Goal: Information Seeking & Learning: Find contact information

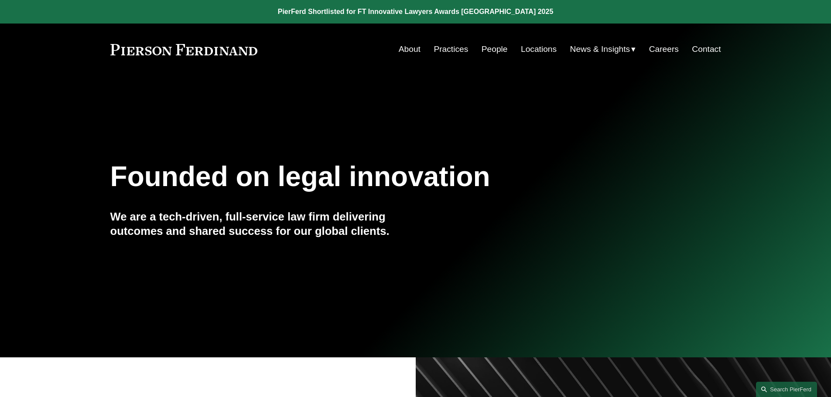
click at [490, 50] on link "People" at bounding box center [494, 49] width 26 height 17
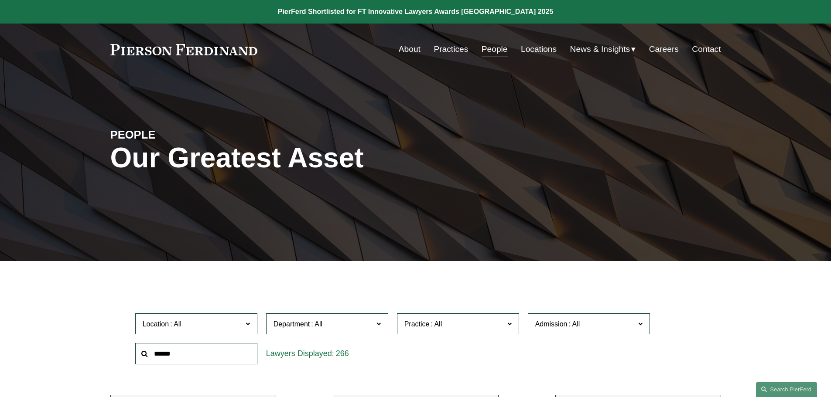
click at [191, 354] on input "text" at bounding box center [196, 353] width 122 height 21
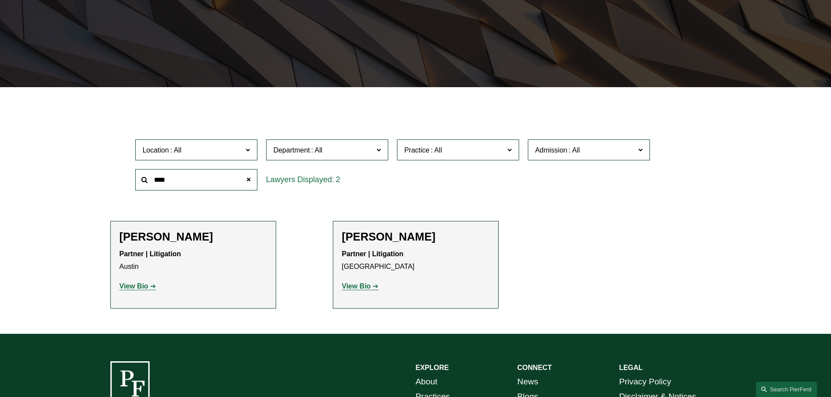
scroll to position [174, 0]
type input "****"
click at [140, 288] on strong "View Bio" at bounding box center [133, 285] width 29 height 7
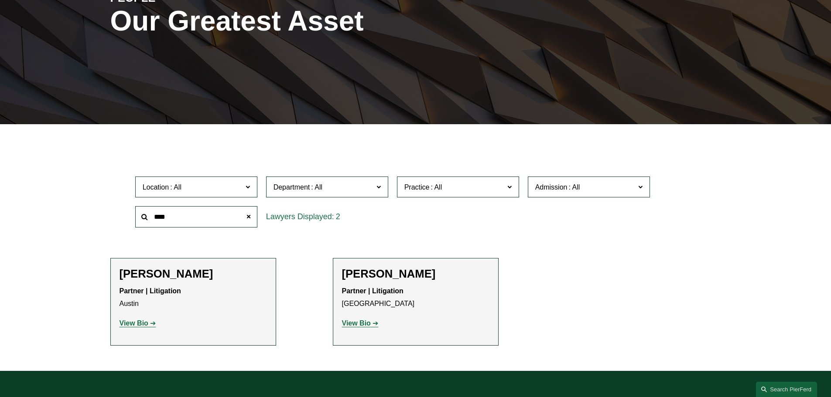
scroll to position [136, 0]
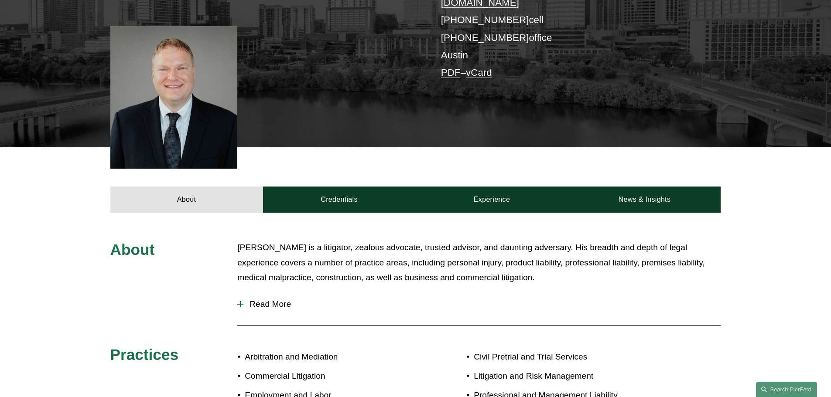
scroll to position [218, 0]
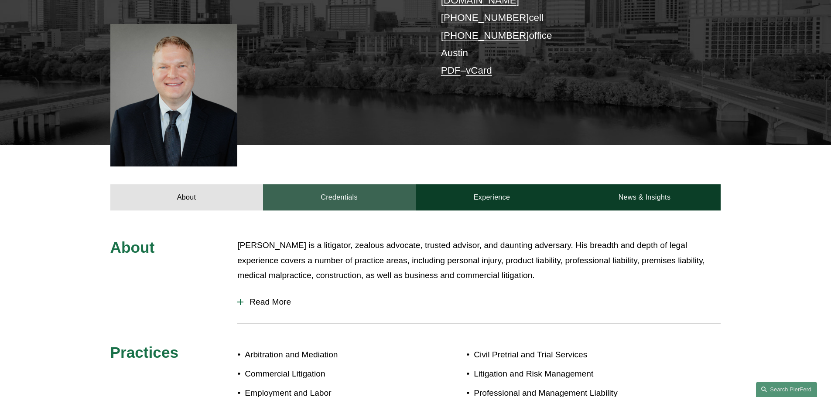
click at [345, 184] on link "Credentials" at bounding box center [339, 197] width 153 height 26
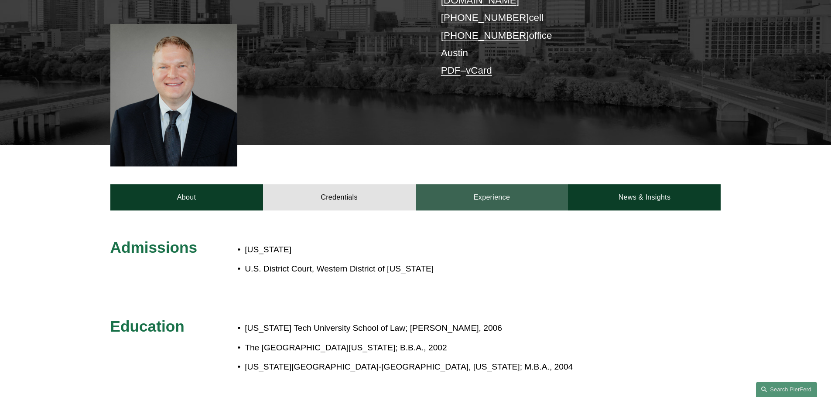
click at [500, 184] on link "Experience" at bounding box center [492, 197] width 153 height 26
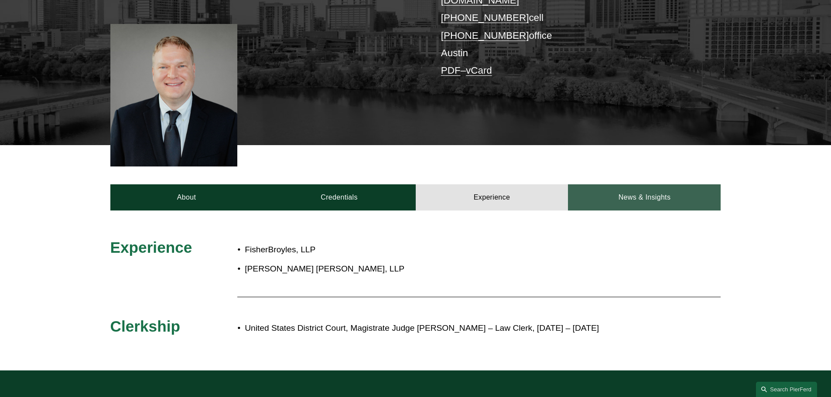
click at [611, 187] on link "News & Insights" at bounding box center [644, 197] width 153 height 26
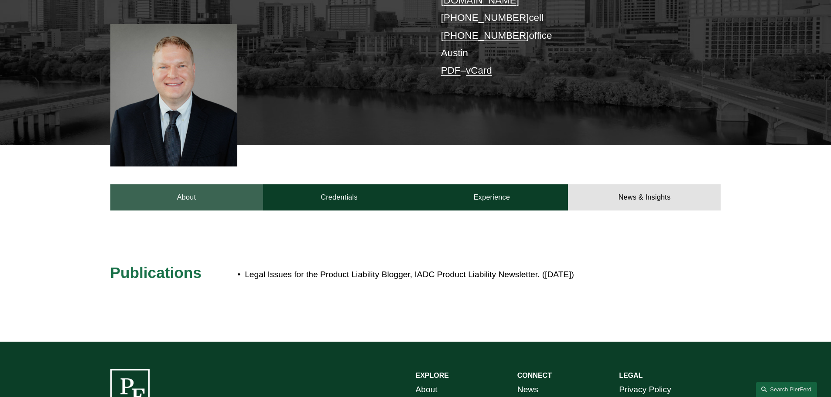
click at [164, 184] on link "About" at bounding box center [186, 197] width 153 height 26
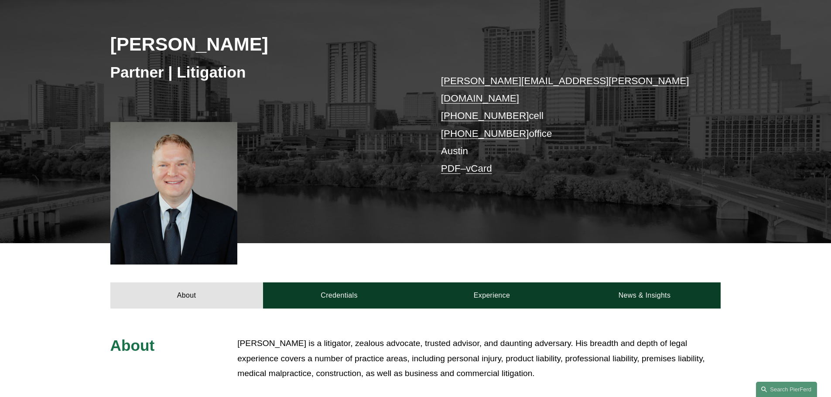
scroll to position [0, 0]
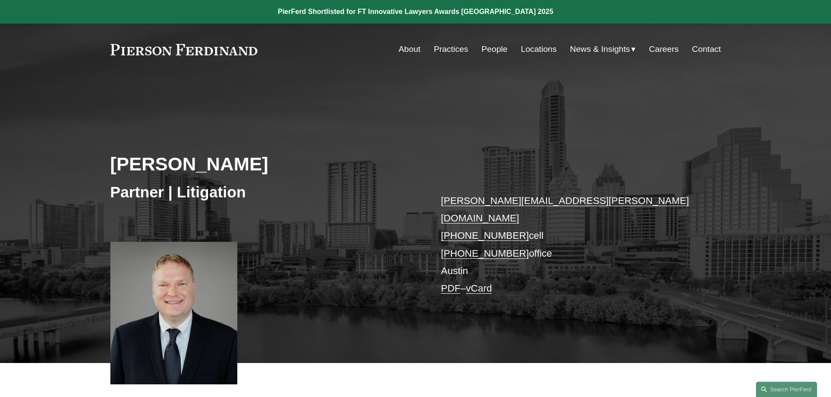
click at [482, 45] on link "People" at bounding box center [494, 49] width 26 height 17
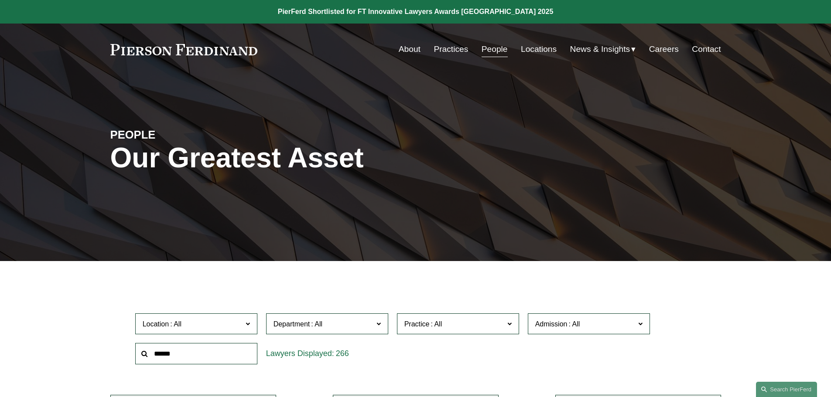
click at [170, 357] on input "text" at bounding box center [196, 353] width 122 height 21
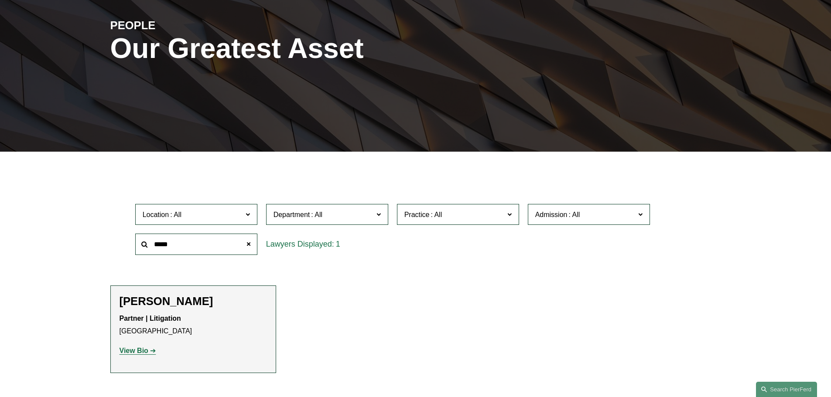
scroll to position [131, 0]
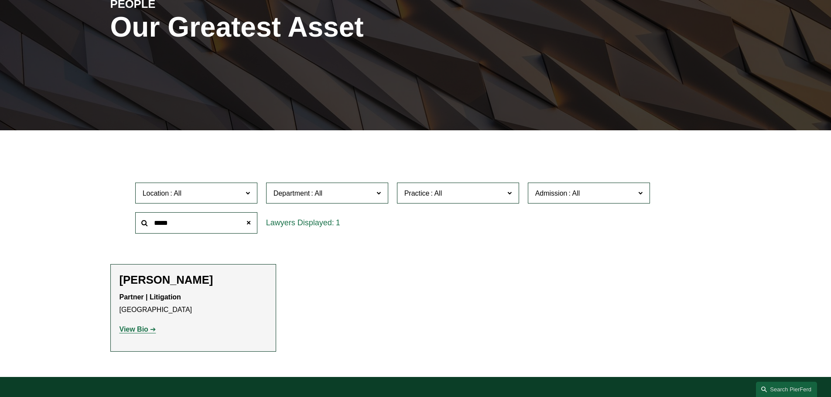
type input "*****"
click at [135, 325] on p "View Bio" at bounding box center [192, 330] width 147 height 13
click at [135, 329] on strong "View Bio" at bounding box center [133, 329] width 29 height 7
